Goal: Task Accomplishment & Management: Manage account settings

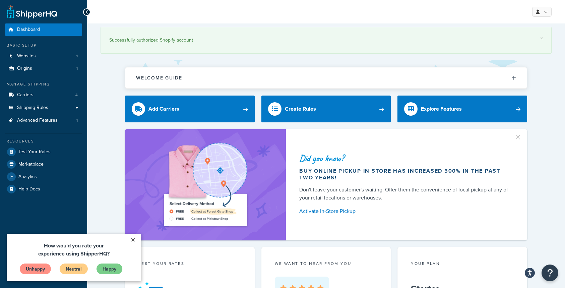
click at [133, 238] on link "×" at bounding box center [133, 239] width 12 height 12
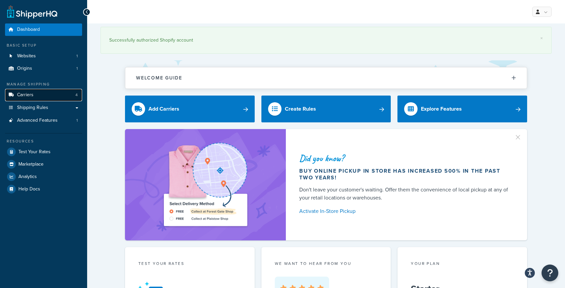
click at [53, 96] on link "Carriers 4" at bounding box center [43, 95] width 77 height 12
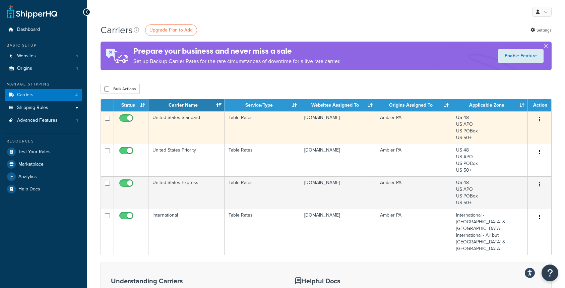
click at [180, 118] on td "United States Standard" at bounding box center [186, 127] width 76 height 32
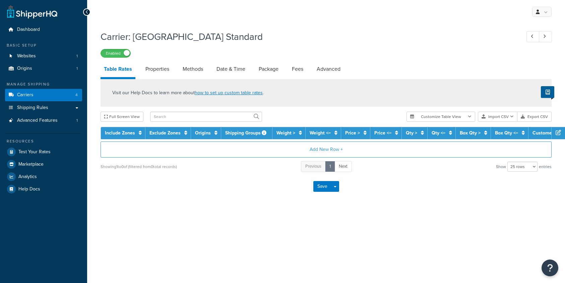
select select "25"
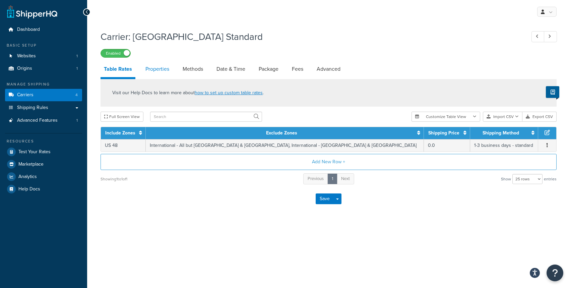
click at [158, 68] on link "Properties" at bounding box center [157, 69] width 30 height 16
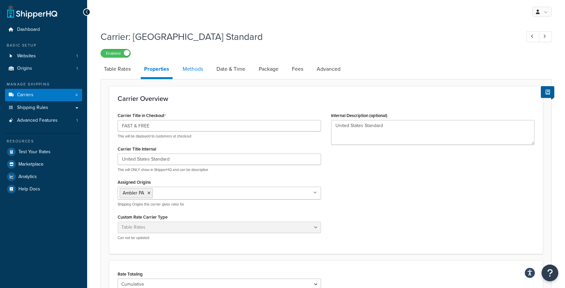
click at [189, 70] on link "Methods" at bounding box center [192, 69] width 27 height 16
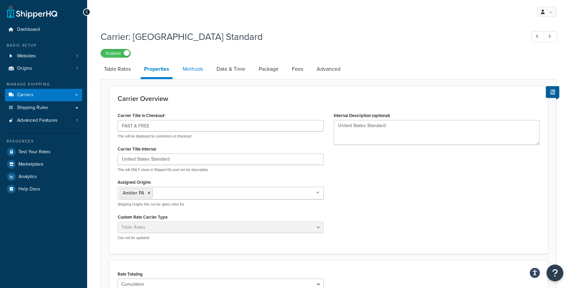
select select "25"
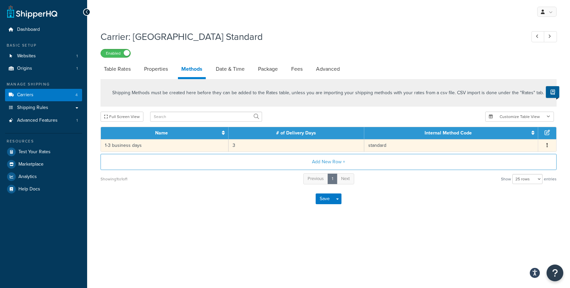
click at [143, 146] on td "1-3 business days" at bounding box center [165, 145] width 128 height 12
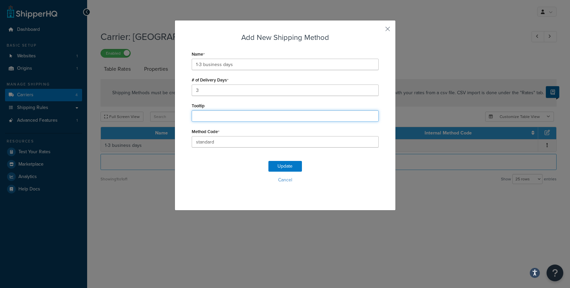
click at [204, 115] on input "Tooltip" at bounding box center [285, 115] width 187 height 11
click at [378, 30] on button "button" at bounding box center [378, 31] width 2 height 2
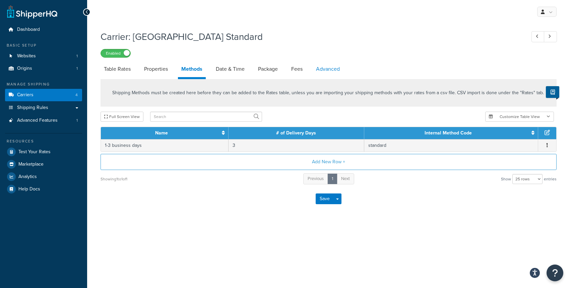
click at [323, 70] on link "Advanced" at bounding box center [327, 69] width 30 height 16
select select "false"
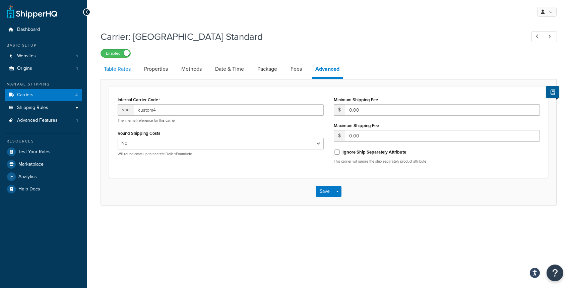
click at [118, 71] on link "Table Rates" at bounding box center [116, 69] width 33 height 16
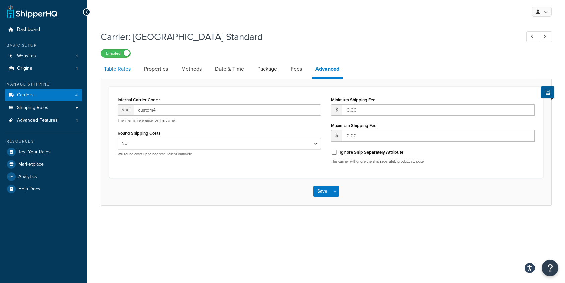
select select "25"
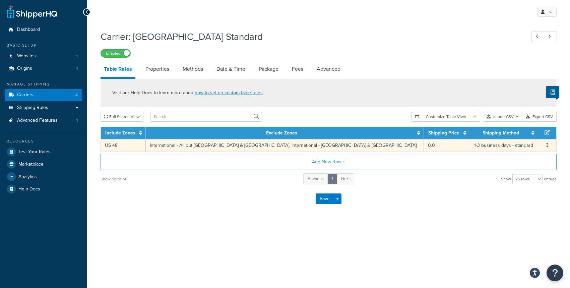
click at [196, 146] on td "International - All but [GEOGRAPHIC_DATA] & [GEOGRAPHIC_DATA], International - …" at bounding box center [285, 145] width 278 height 12
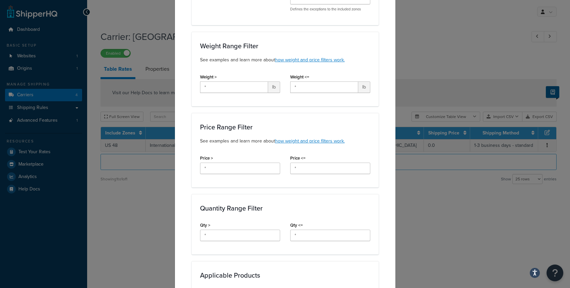
scroll to position [381, 0]
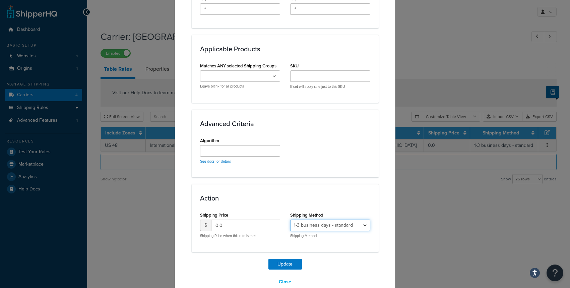
click at [318, 219] on select "1-3 business days - standard" at bounding box center [330, 224] width 80 height 11
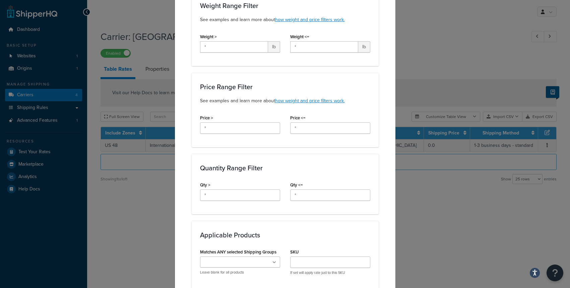
scroll to position [0, 0]
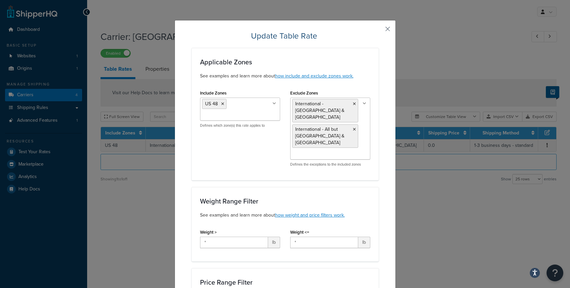
click at [378, 30] on button "button" at bounding box center [378, 31] width 2 height 2
